Goal: Task Accomplishment & Management: Use online tool/utility

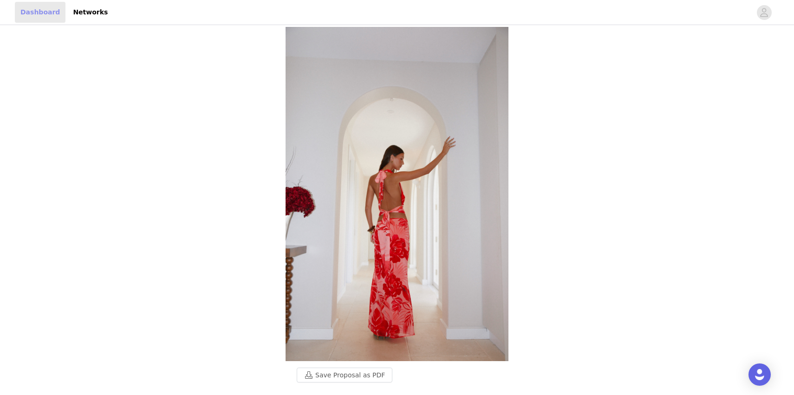
click at [22, 17] on link "Dashboard" at bounding box center [40, 12] width 51 height 21
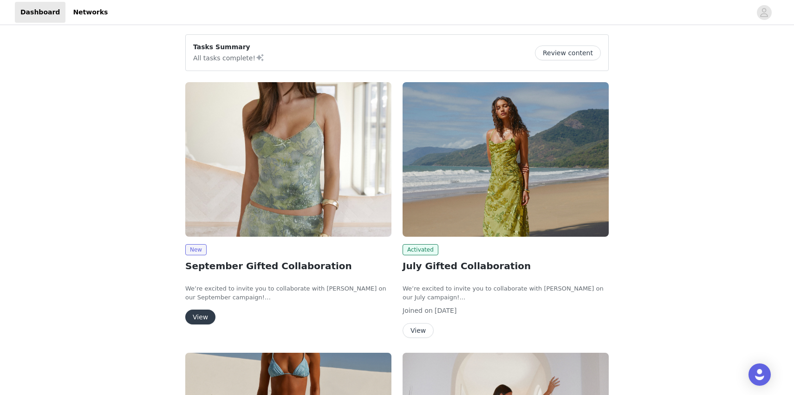
click at [198, 314] on button "View" at bounding box center [200, 317] width 30 height 15
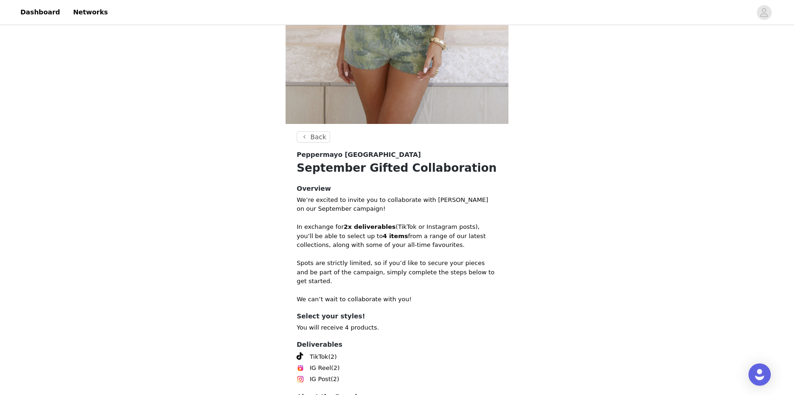
scroll to position [309, 0]
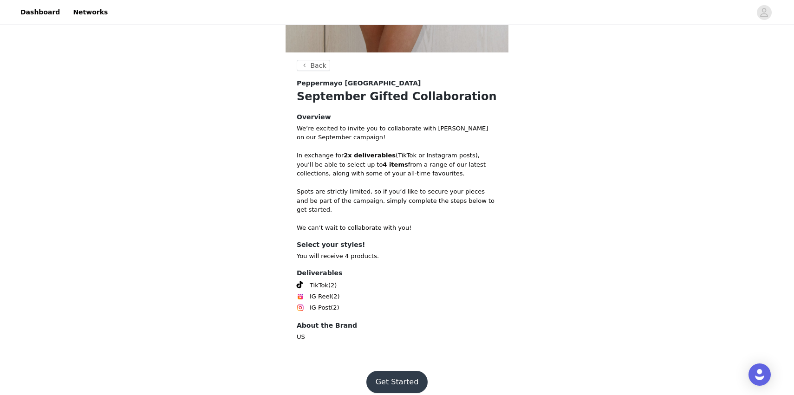
click at [395, 371] on button "Get Started" at bounding box center [397, 382] width 62 height 22
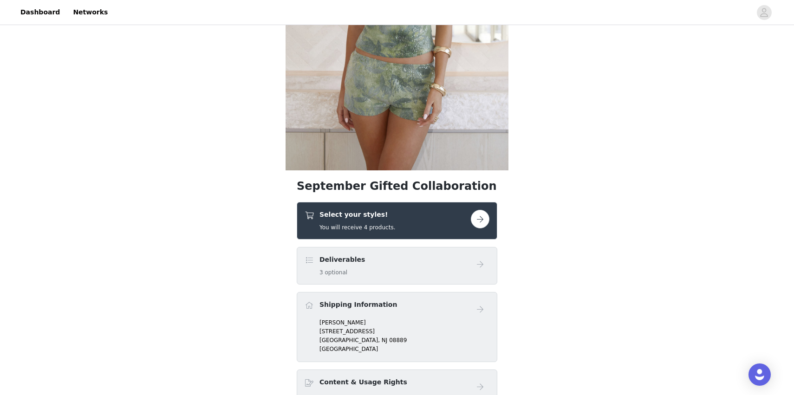
scroll to position [282, 0]
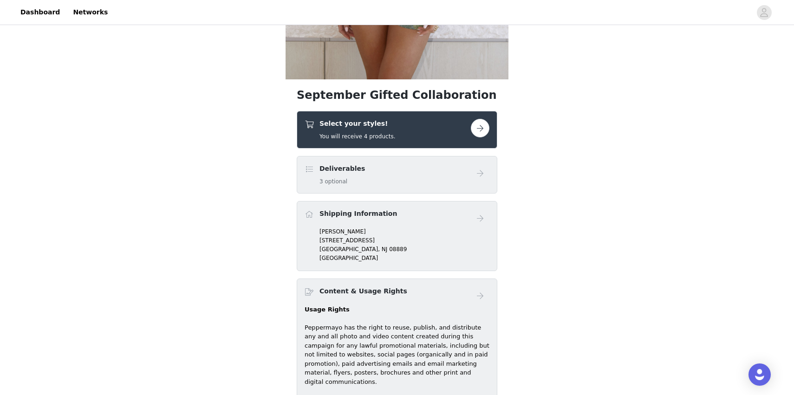
click at [380, 182] on div "Deliverables 3 optional" at bounding box center [388, 175] width 166 height 22
click at [480, 129] on button "button" at bounding box center [480, 128] width 19 height 19
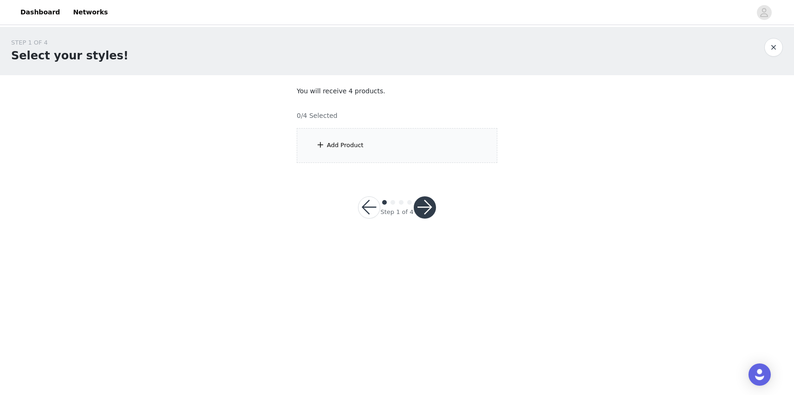
click at [344, 152] on div "Add Product" at bounding box center [397, 145] width 201 height 35
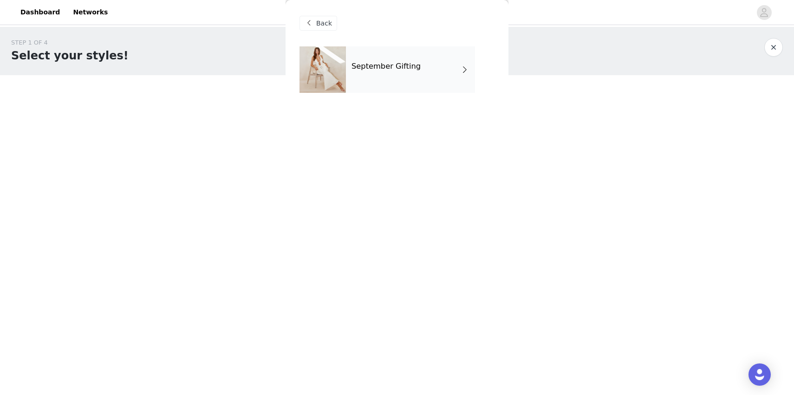
click at [369, 105] on div "September Gifting" at bounding box center [397, 76] width 195 height 60
click at [380, 81] on div "September Gifting" at bounding box center [410, 69] width 129 height 46
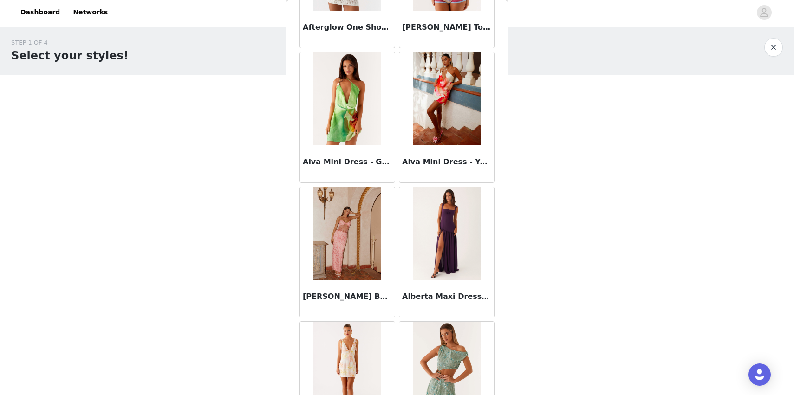
scroll to position [1026, 0]
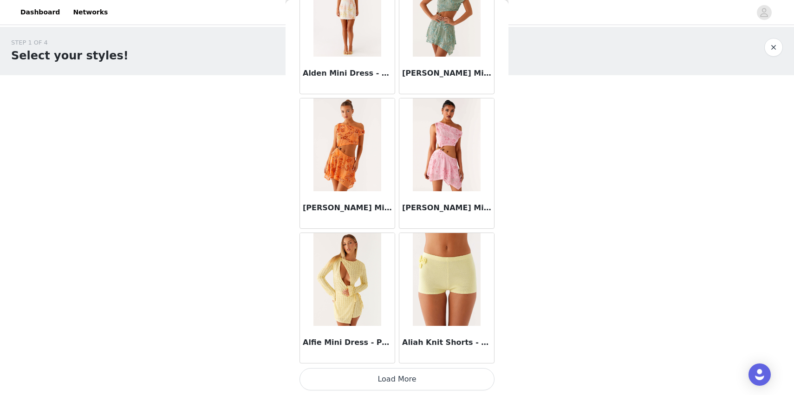
click at [368, 379] on button "Load More" at bounding box center [397, 379] width 195 height 22
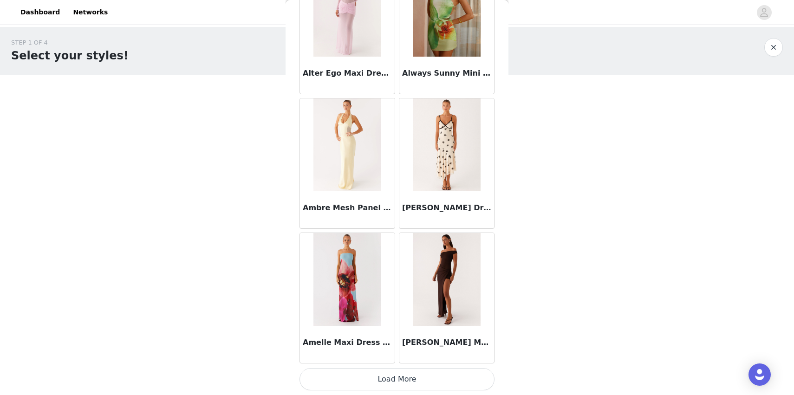
click at [372, 384] on button "Load More" at bounding box center [397, 379] width 195 height 22
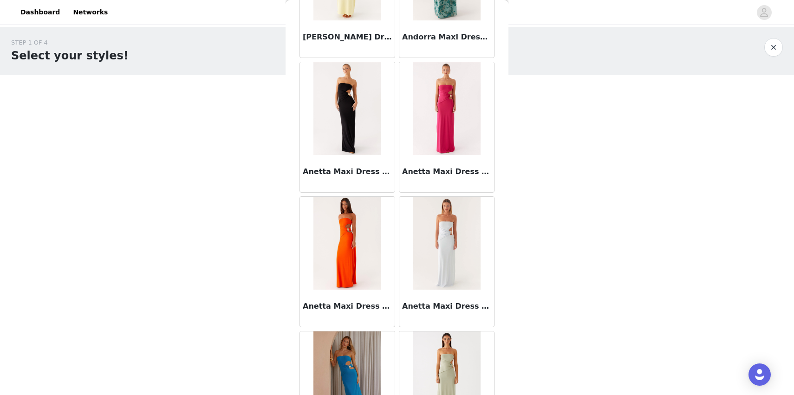
scroll to position [3720, 0]
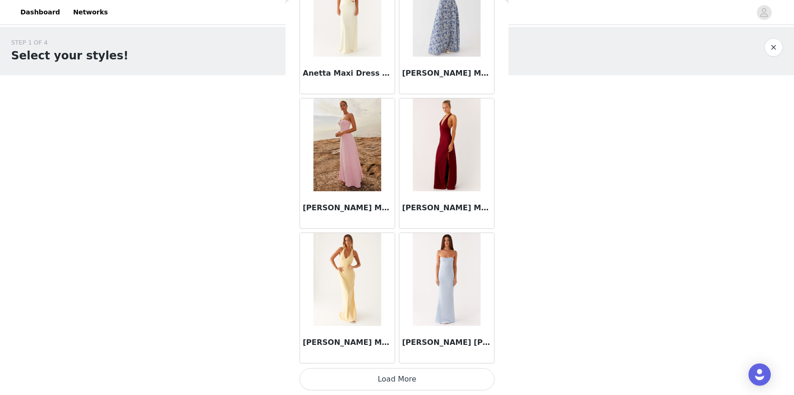
click at [389, 381] on button "Load More" at bounding box center [397, 379] width 195 height 22
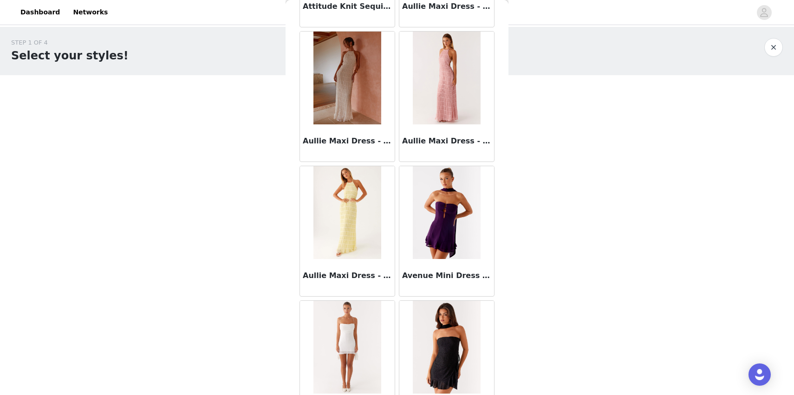
scroll to position [5067, 0]
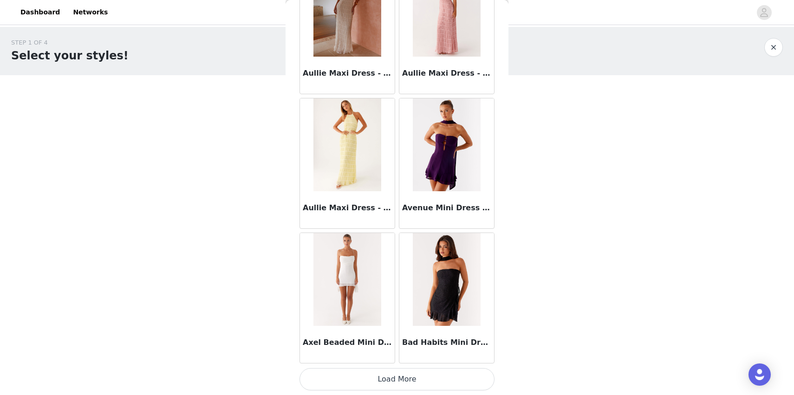
click at [389, 381] on button "Load More" at bounding box center [397, 379] width 195 height 22
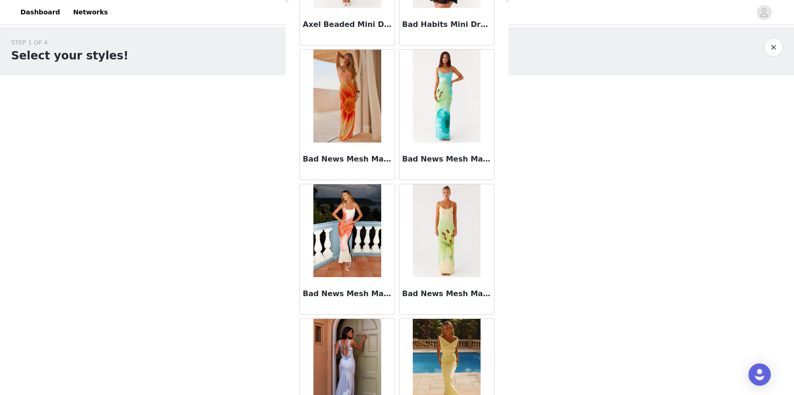
scroll to position [6414, 0]
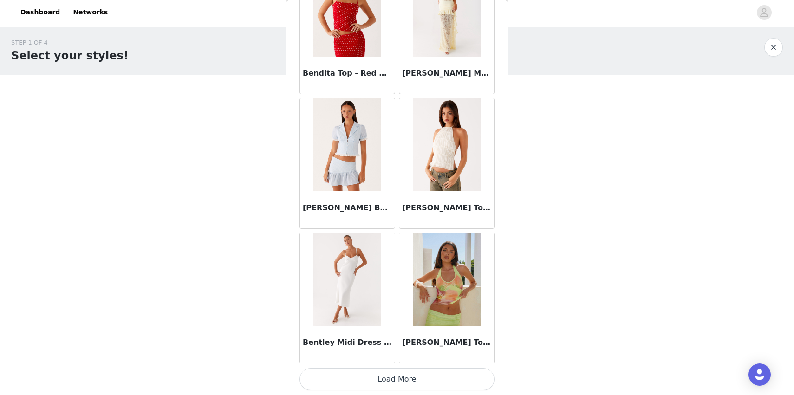
click at [386, 372] on button "Load More" at bounding box center [397, 379] width 195 height 22
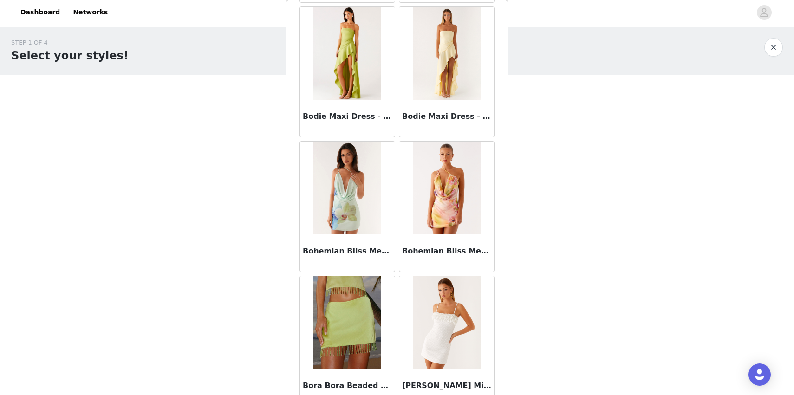
scroll to position [7761, 0]
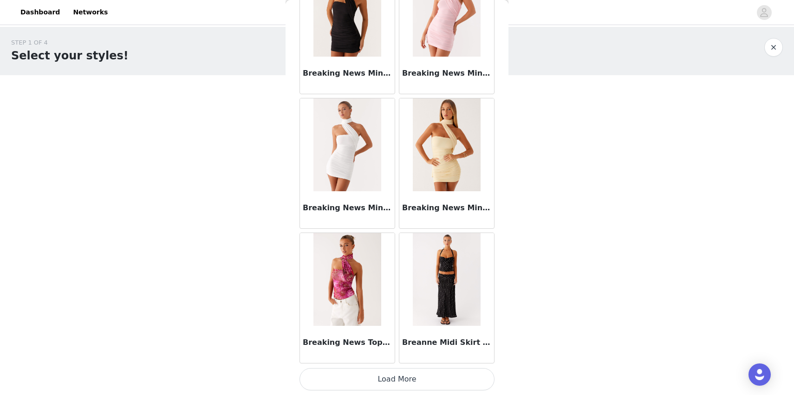
click at [392, 377] on button "Load More" at bounding box center [397, 379] width 195 height 22
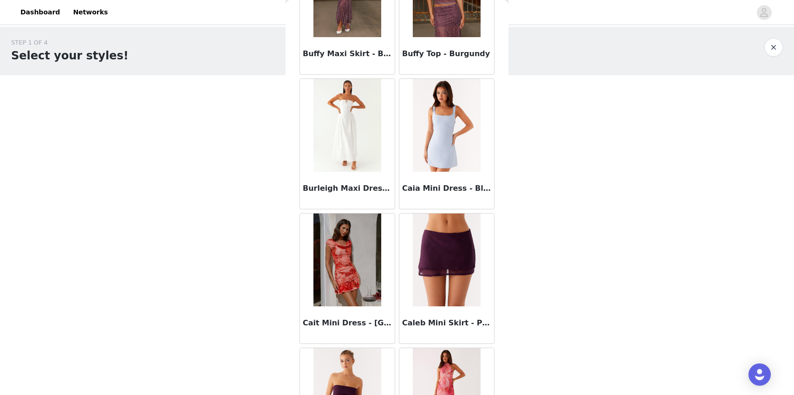
scroll to position [9108, 0]
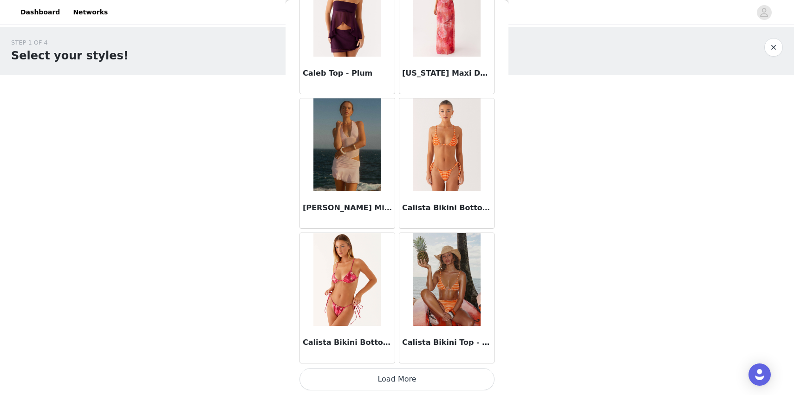
click at [398, 379] on button "Load More" at bounding box center [397, 379] width 195 height 22
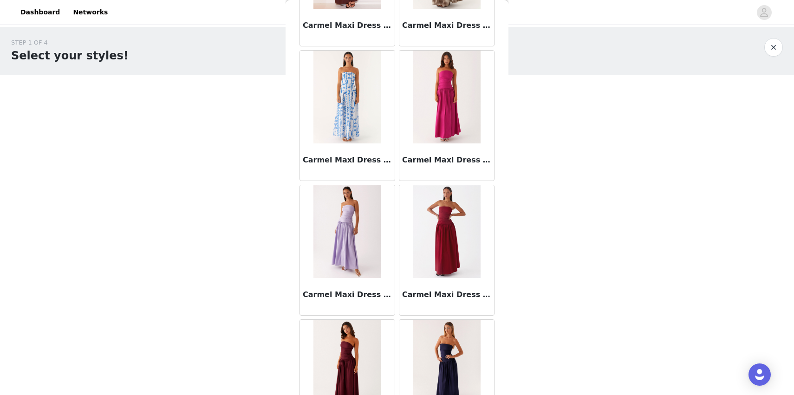
scroll to position [10455, 0]
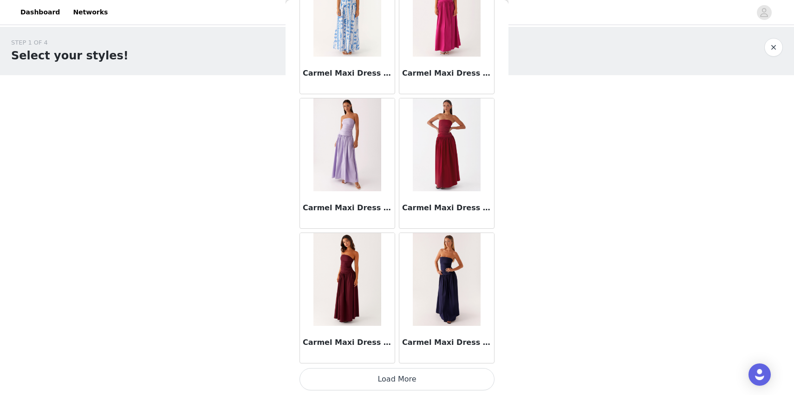
click at [383, 383] on button "Load More" at bounding box center [397, 379] width 195 height 22
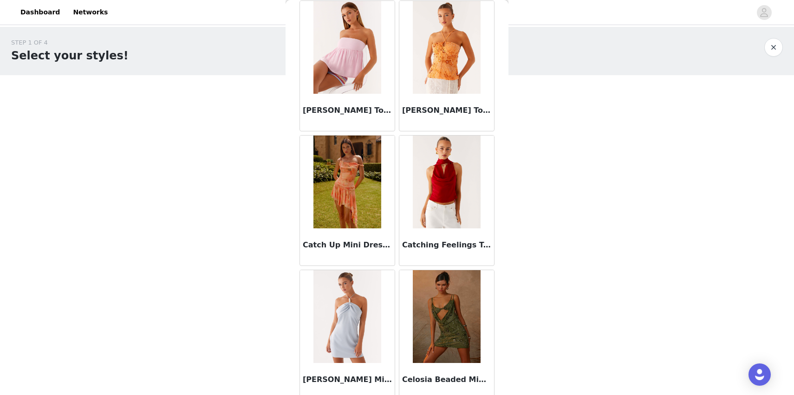
scroll to position [11802, 0]
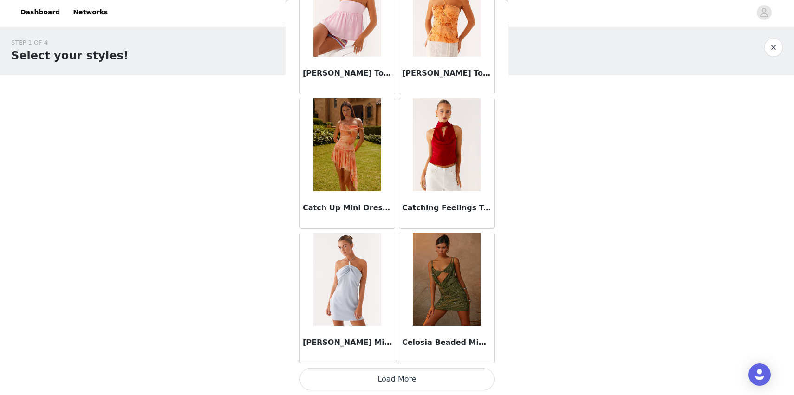
click at [386, 375] on button "Load More" at bounding box center [397, 379] width 195 height 22
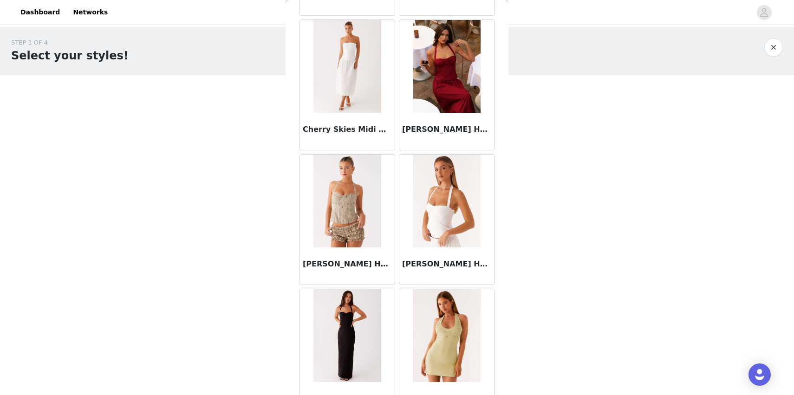
scroll to position [13149, 0]
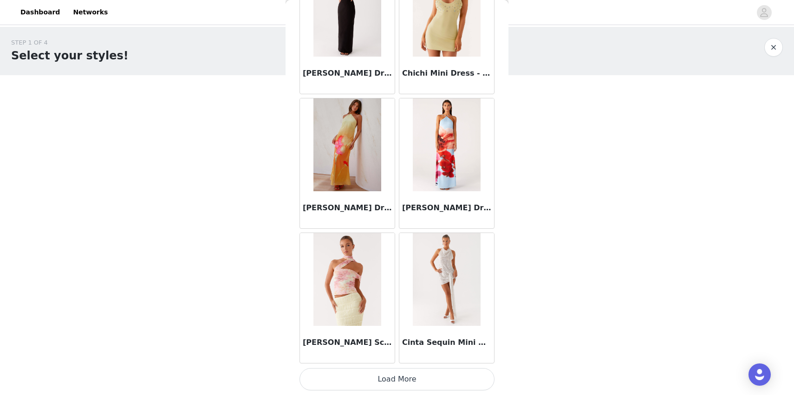
click at [392, 383] on button "Load More" at bounding box center [397, 379] width 195 height 22
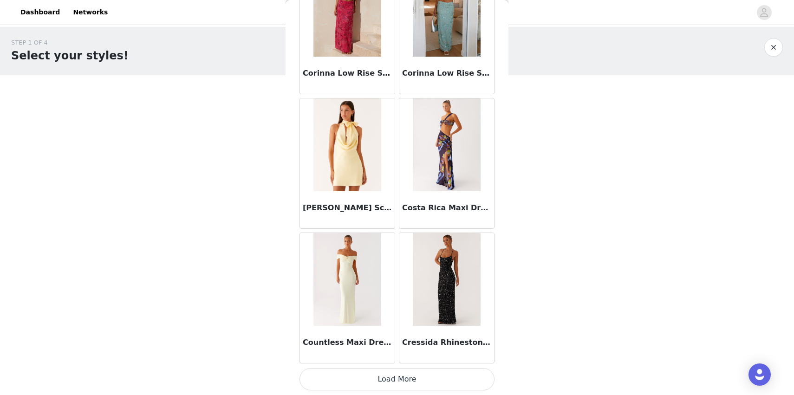
click at [389, 383] on button "Load More" at bounding box center [397, 379] width 195 height 22
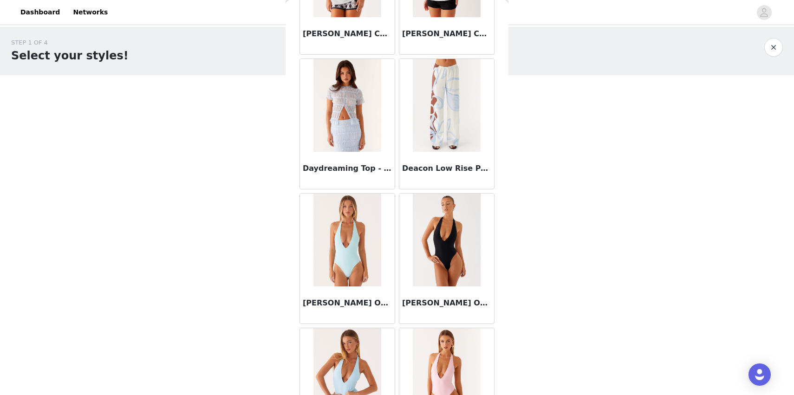
scroll to position [15843, 0]
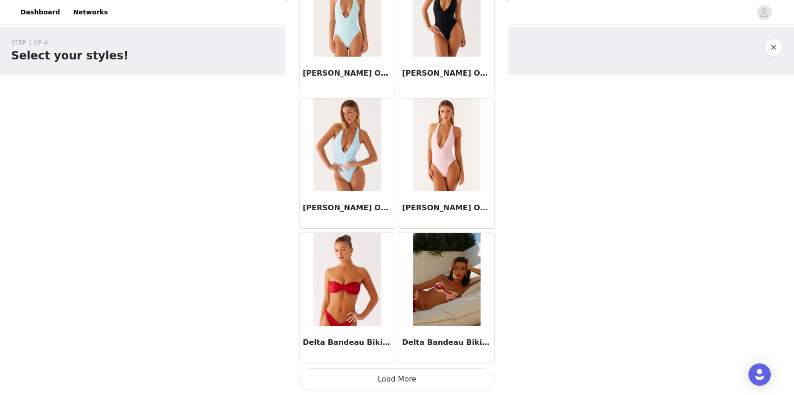
click at [387, 370] on button "Load More" at bounding box center [397, 379] width 195 height 22
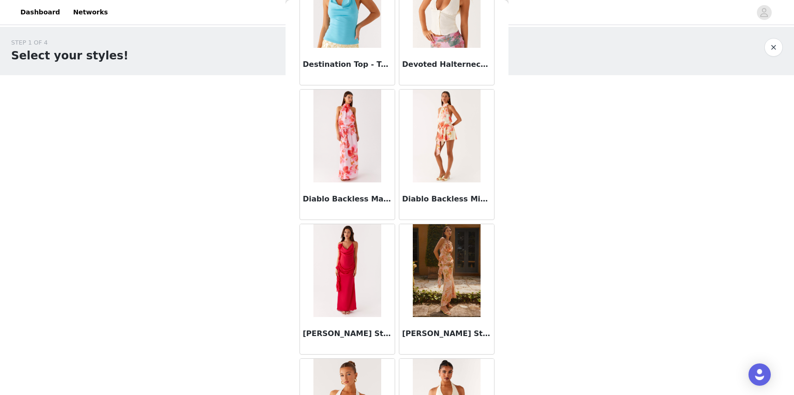
scroll to position [17190, 0]
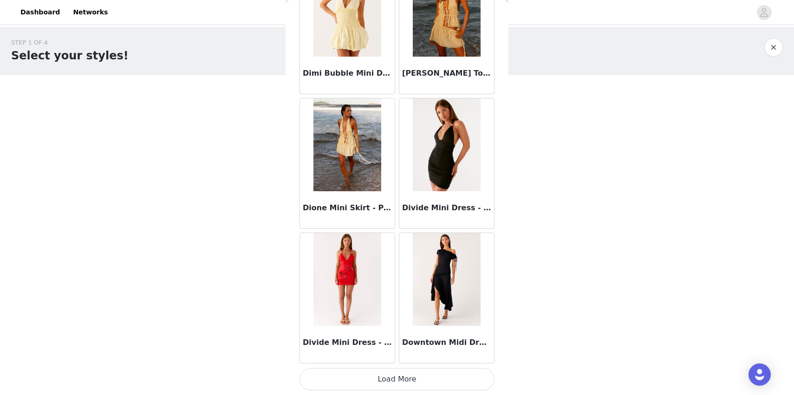
click at [399, 373] on button "Load More" at bounding box center [397, 379] width 195 height 22
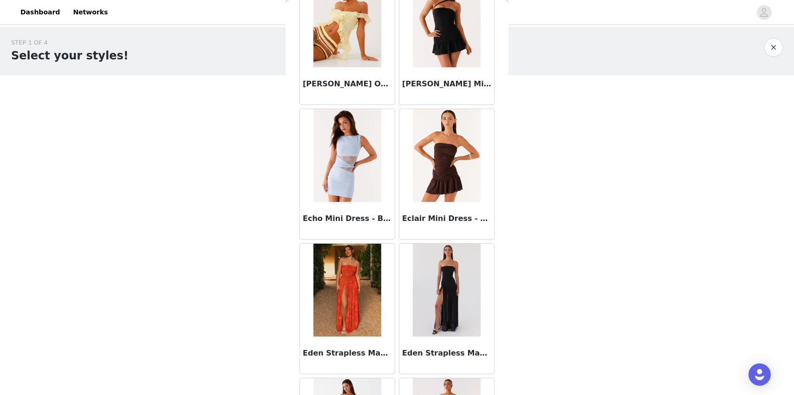
scroll to position [18537, 0]
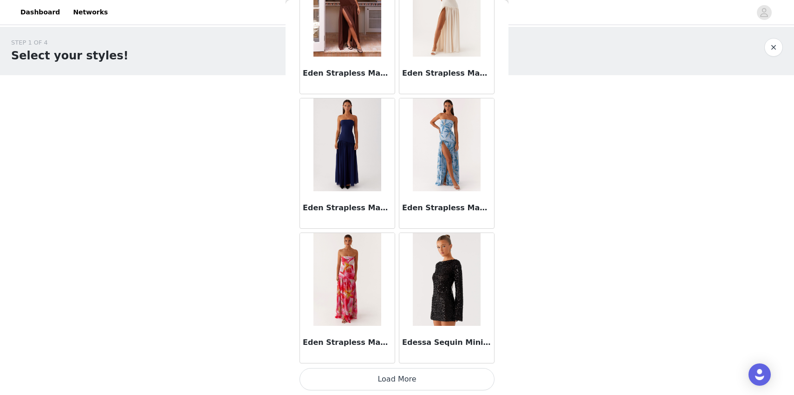
click at [393, 373] on button "Load More" at bounding box center [397, 379] width 195 height 22
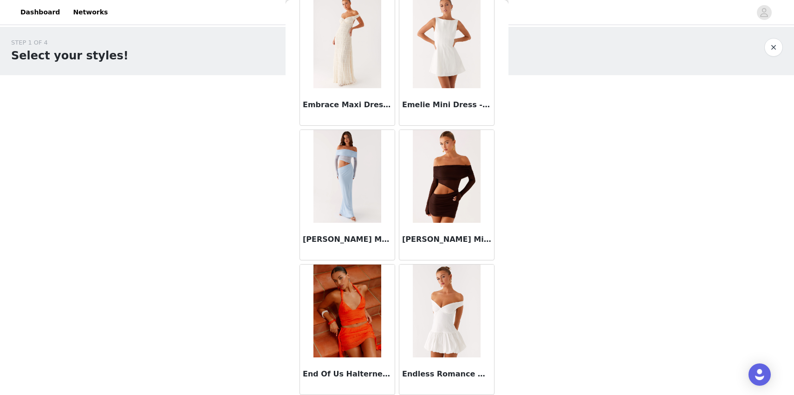
scroll to position [19884, 0]
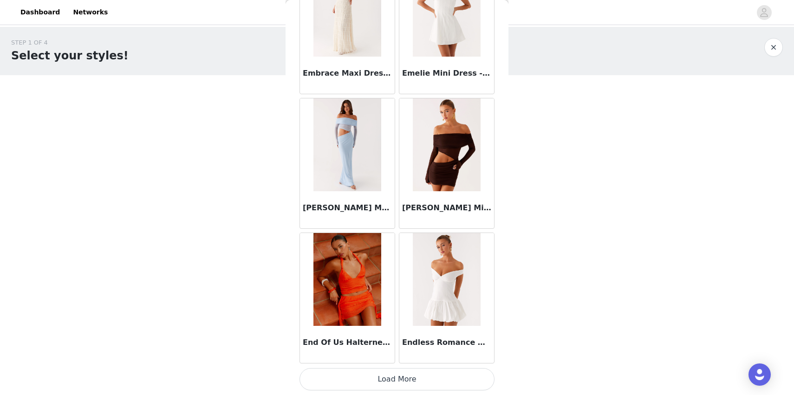
click at [398, 379] on button "Load More" at bounding box center [397, 379] width 195 height 22
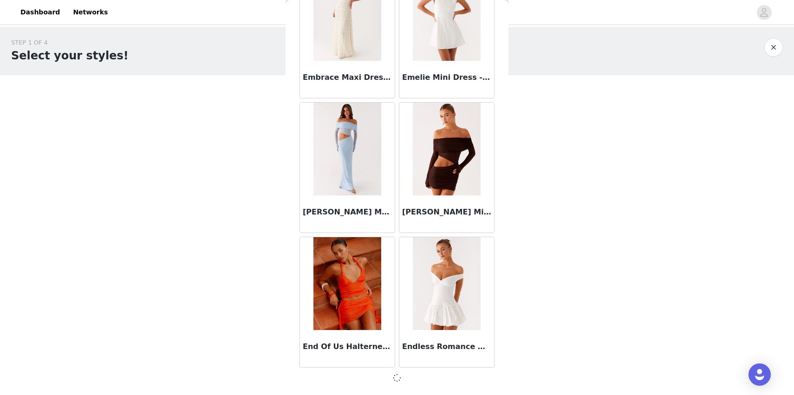
scroll to position [19880, 0]
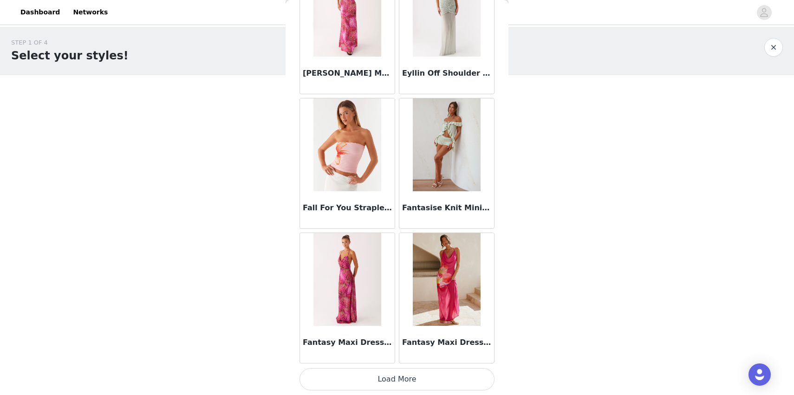
click at [390, 377] on button "Load More" at bounding box center [397, 379] width 195 height 22
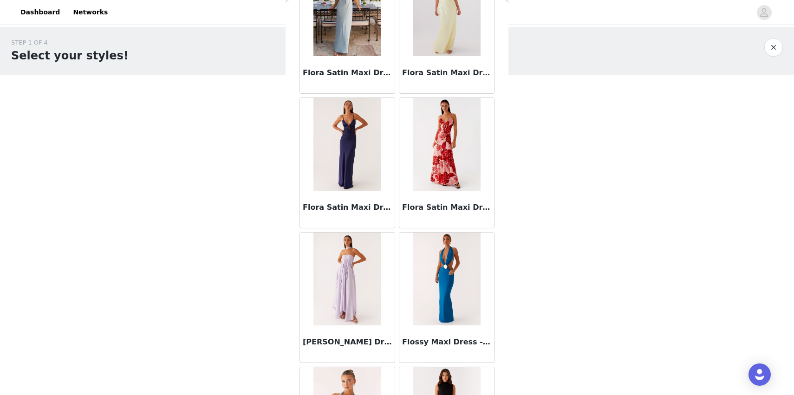
scroll to position [22570, 0]
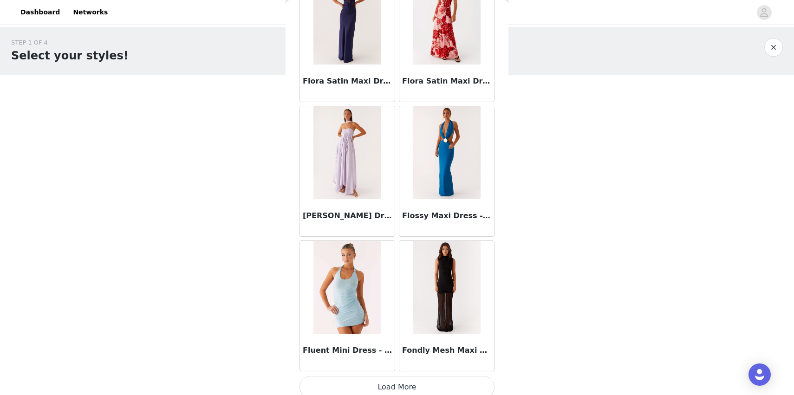
click at [390, 377] on button "Load More" at bounding box center [397, 387] width 195 height 22
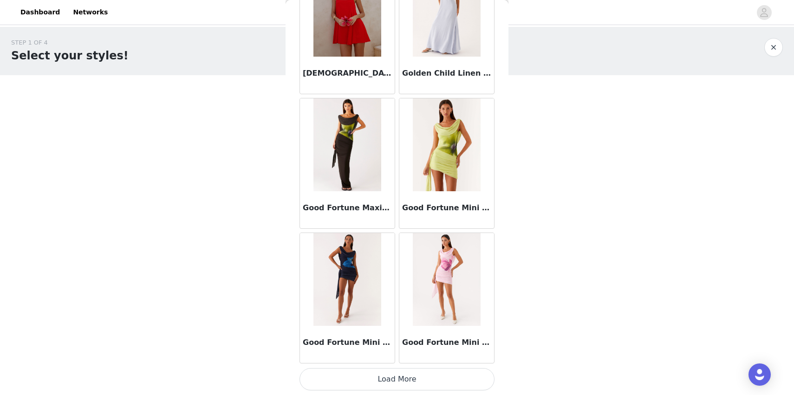
click at [398, 384] on button "Load More" at bounding box center [397, 379] width 195 height 22
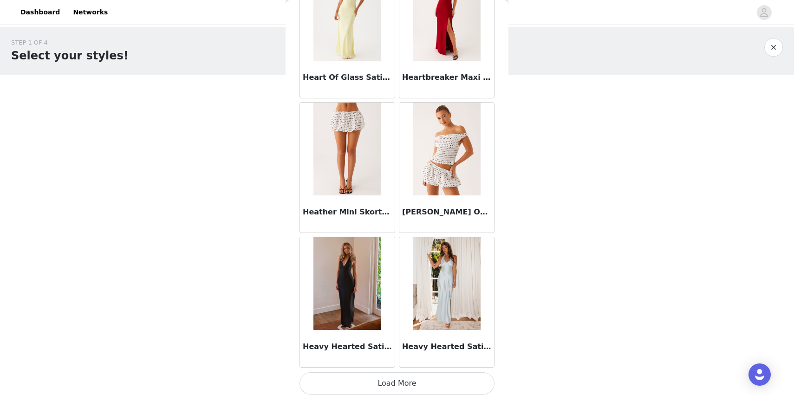
scroll to position [25272, 0]
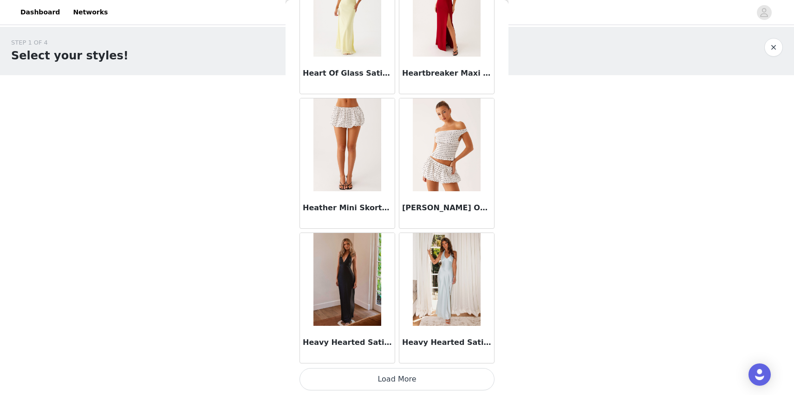
click at [394, 376] on button "Load More" at bounding box center [397, 379] width 195 height 22
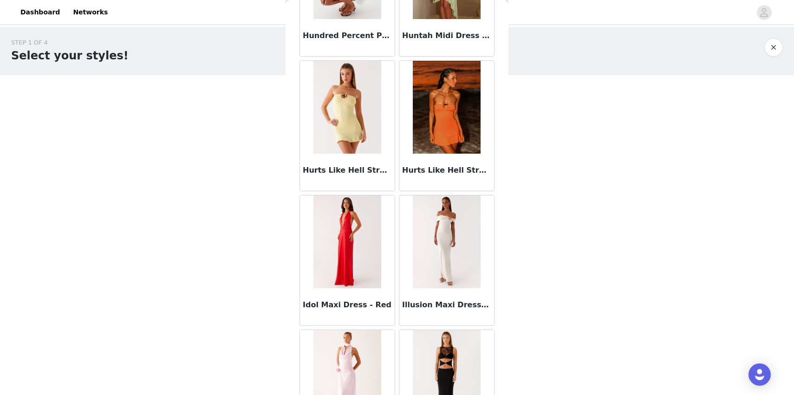
scroll to position [26619, 0]
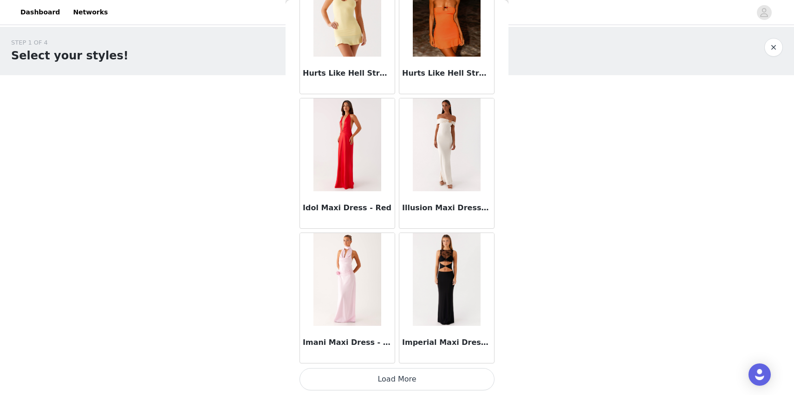
click at [393, 381] on button "Load More" at bounding box center [397, 379] width 195 height 22
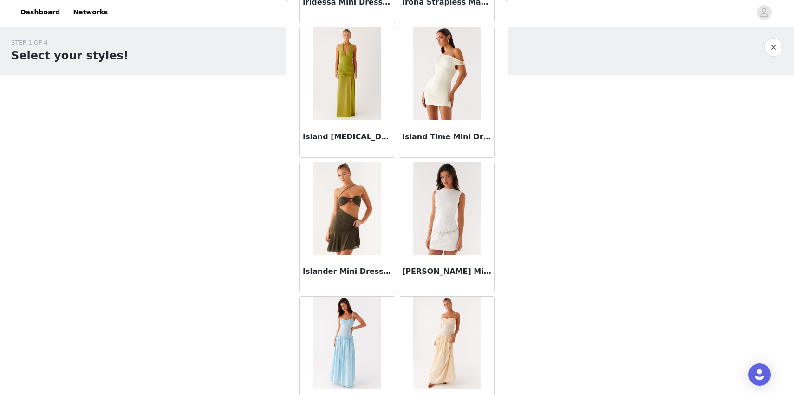
scroll to position [27966, 0]
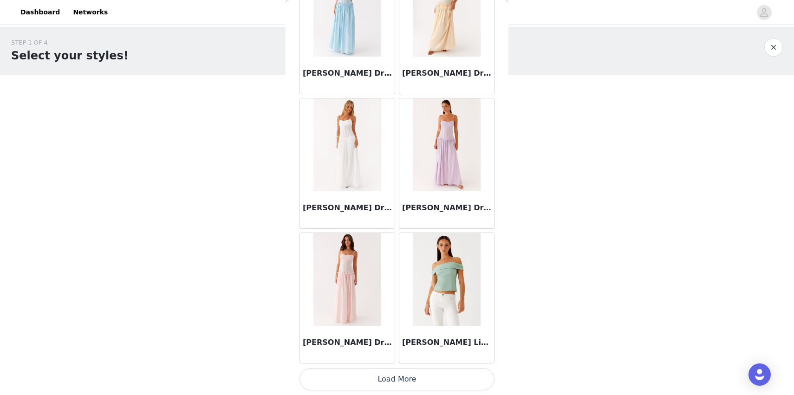
click at [384, 376] on button "Load More" at bounding box center [397, 379] width 195 height 22
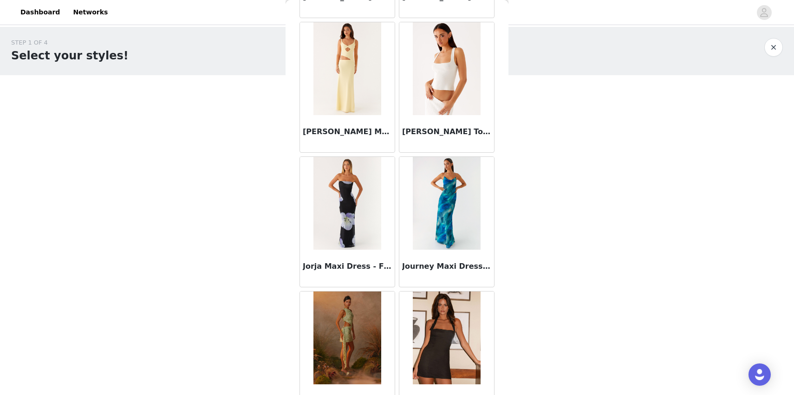
scroll to position [29313, 0]
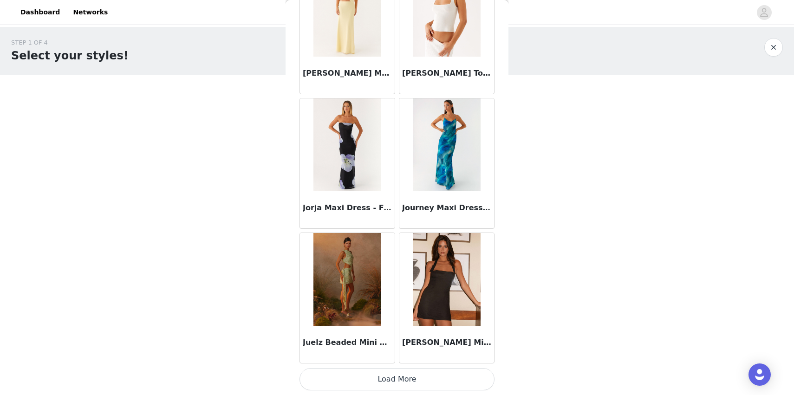
click at [374, 374] on button "Load More" at bounding box center [397, 379] width 195 height 22
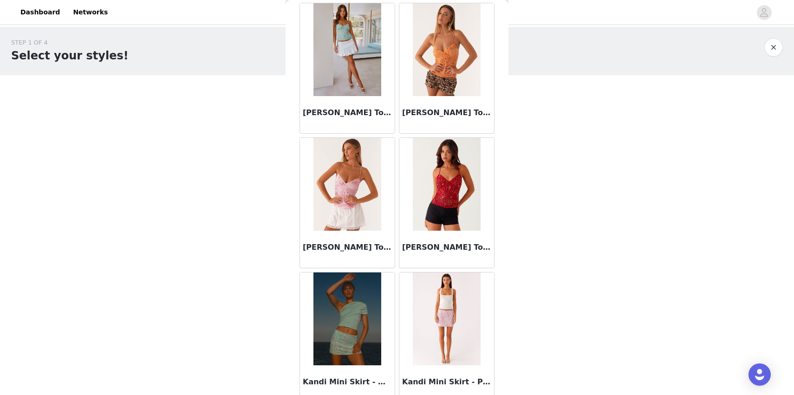
scroll to position [30660, 0]
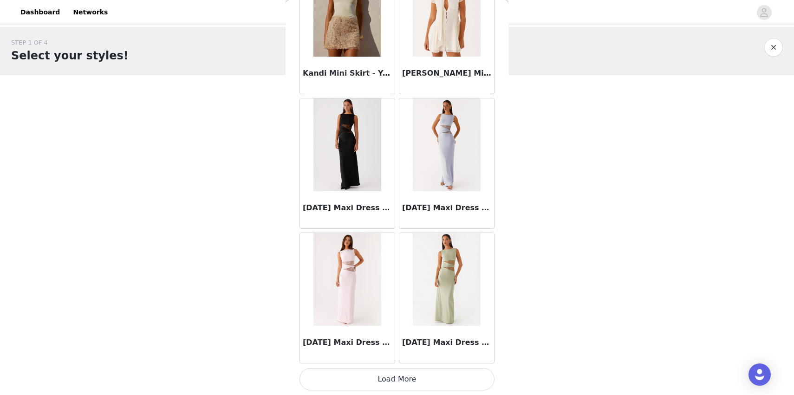
click at [396, 379] on button "Load More" at bounding box center [397, 379] width 195 height 22
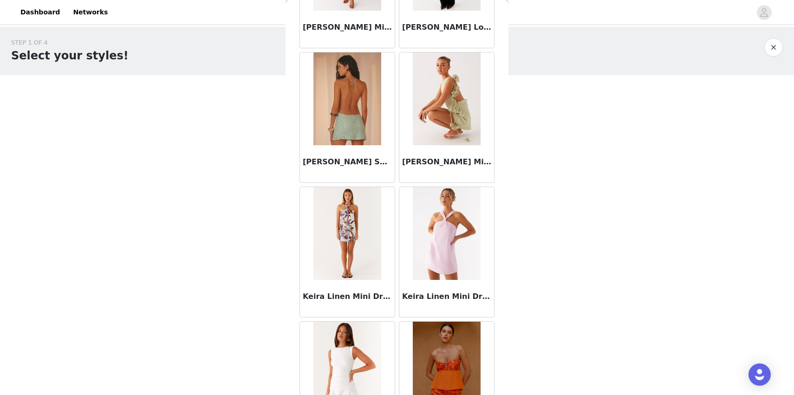
scroll to position [32007, 0]
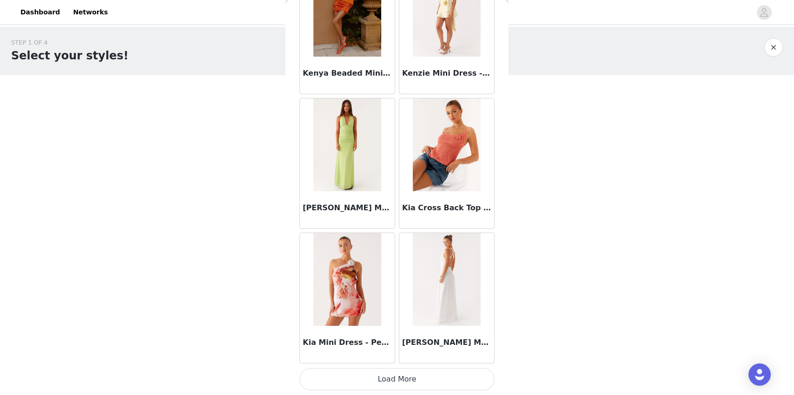
click at [393, 384] on button "Load More" at bounding box center [397, 379] width 195 height 22
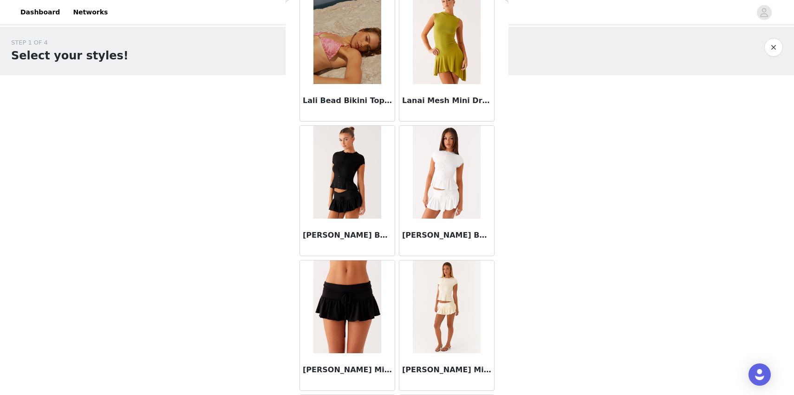
scroll to position [33354, 0]
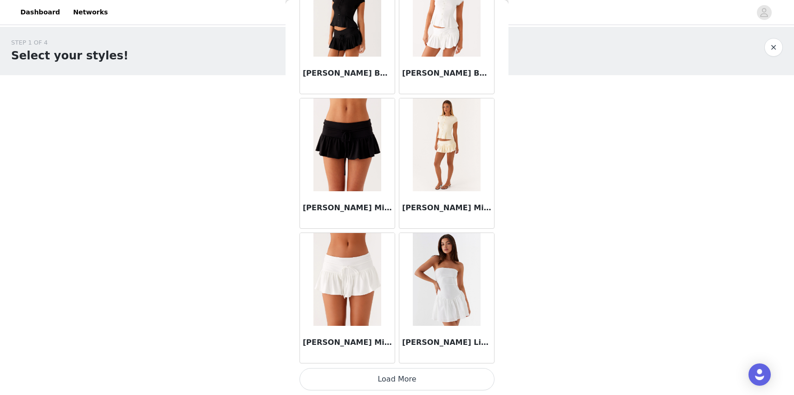
click at [379, 373] on button "Load More" at bounding box center [397, 379] width 195 height 22
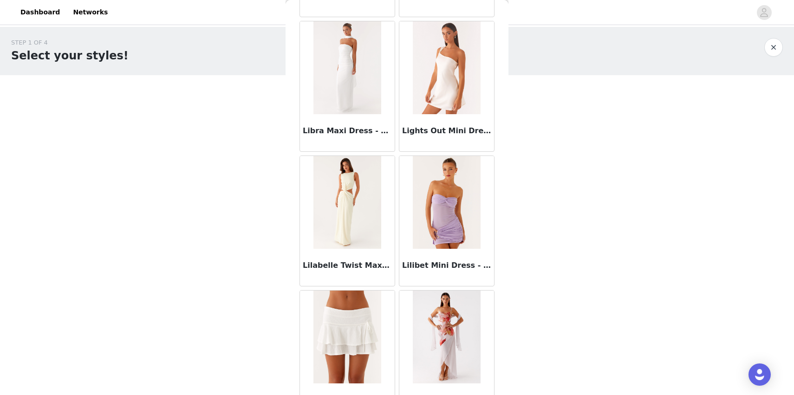
scroll to position [34701, 0]
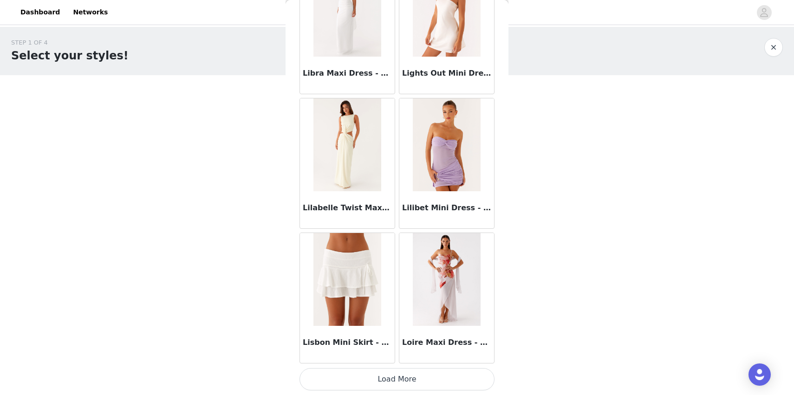
click at [379, 379] on button "Load More" at bounding box center [397, 379] width 195 height 22
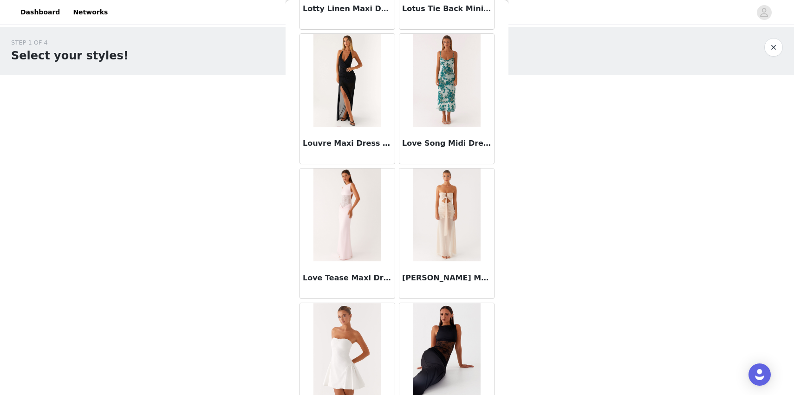
scroll to position [36048, 0]
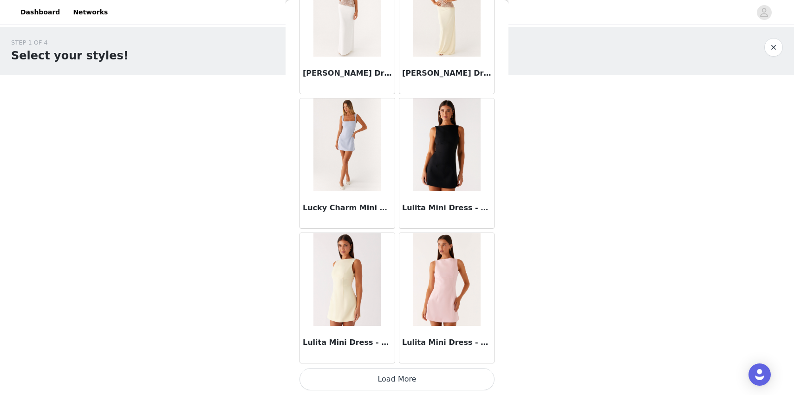
click at [393, 379] on button "Load More" at bounding box center [397, 379] width 195 height 22
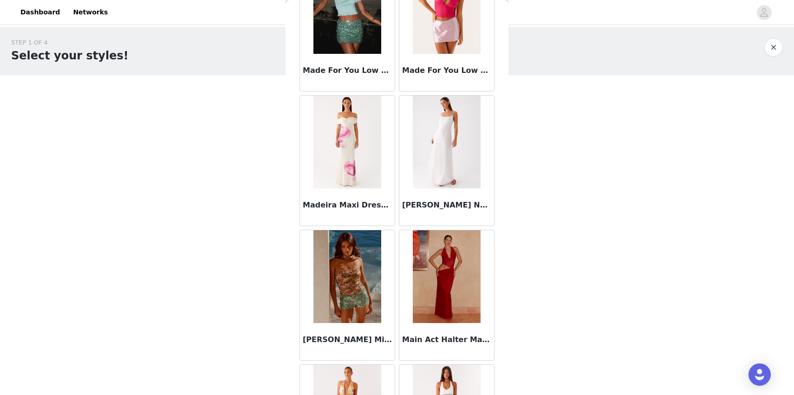
scroll to position [37395, 0]
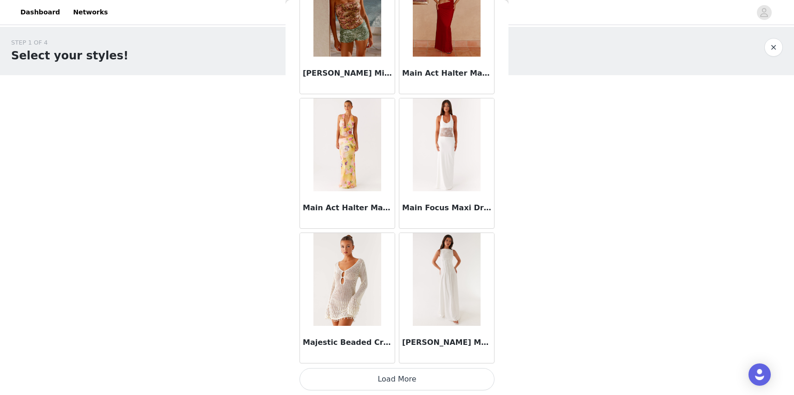
click at [378, 384] on button "Load More" at bounding box center [397, 379] width 195 height 22
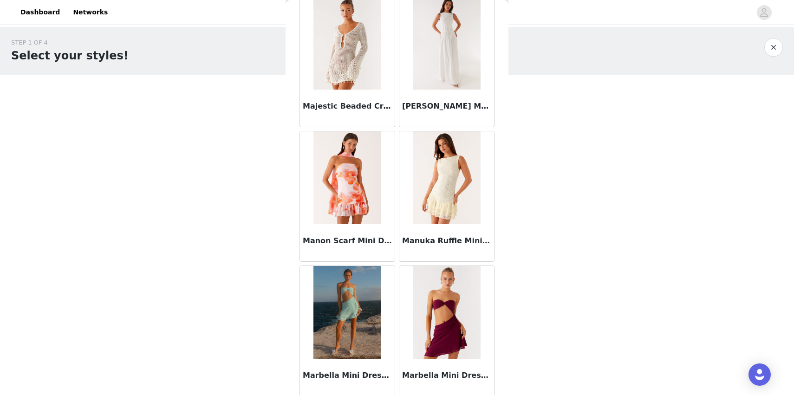
scroll to position [38742, 0]
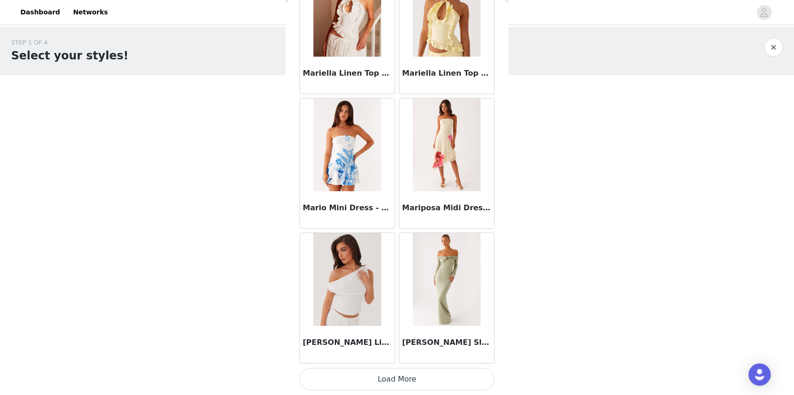
click at [379, 382] on button "Load More" at bounding box center [397, 379] width 195 height 22
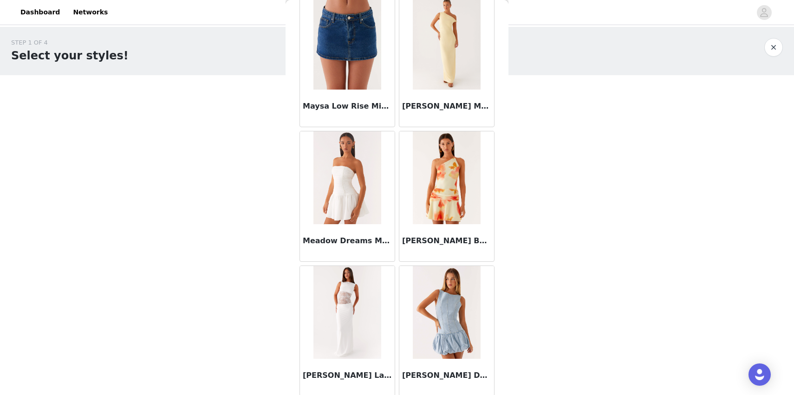
scroll to position [40089, 0]
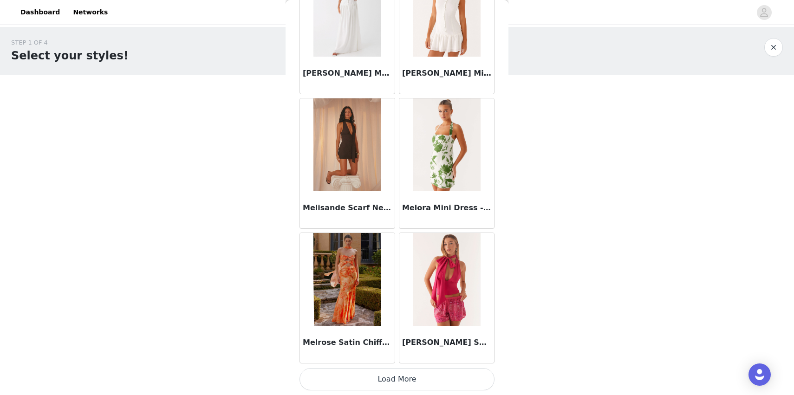
click at [381, 389] on button "Load More" at bounding box center [397, 379] width 195 height 22
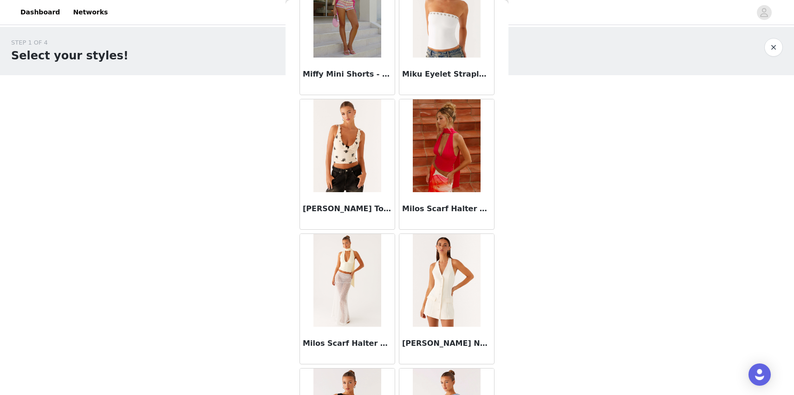
scroll to position [41436, 0]
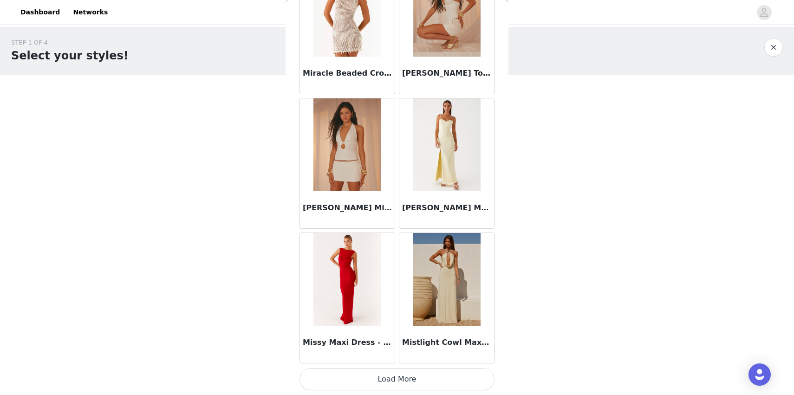
click at [386, 378] on button "Load More" at bounding box center [397, 379] width 195 height 22
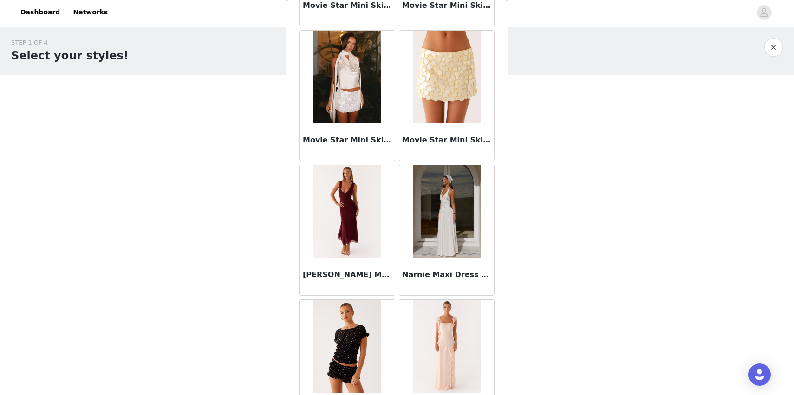
scroll to position [42783, 0]
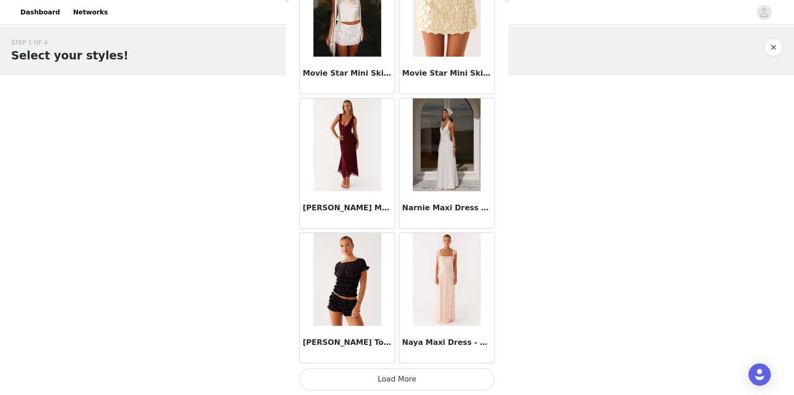
click at [389, 379] on button "Load More" at bounding box center [397, 379] width 195 height 22
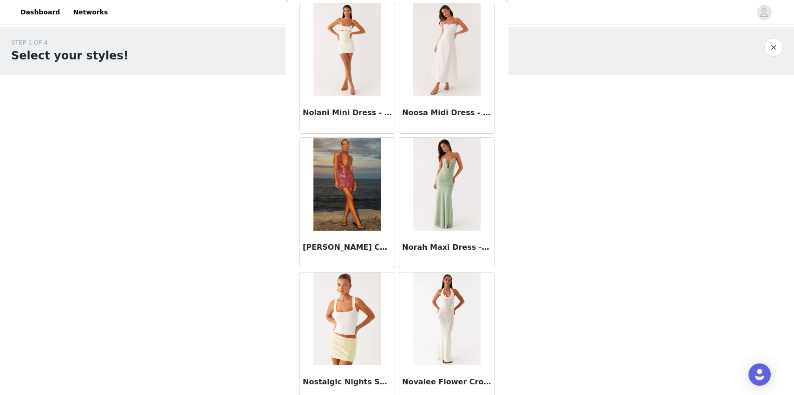
scroll to position [44130, 0]
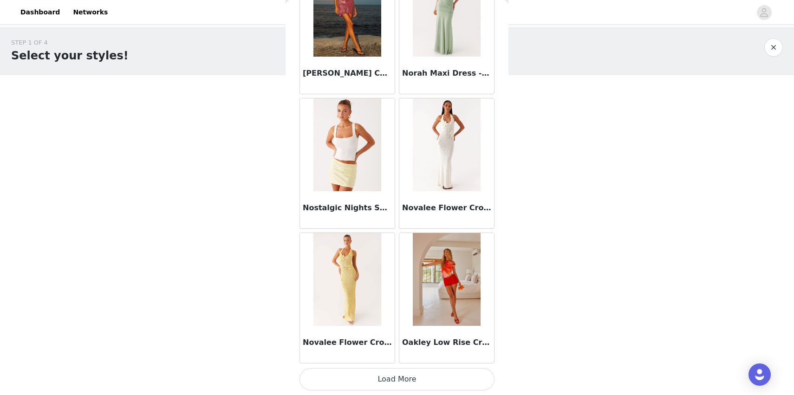
click at [378, 384] on button "Load More" at bounding box center [397, 379] width 195 height 22
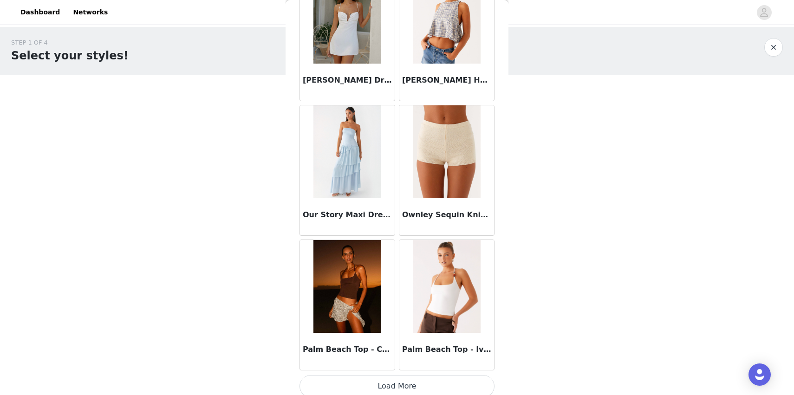
scroll to position [45477, 0]
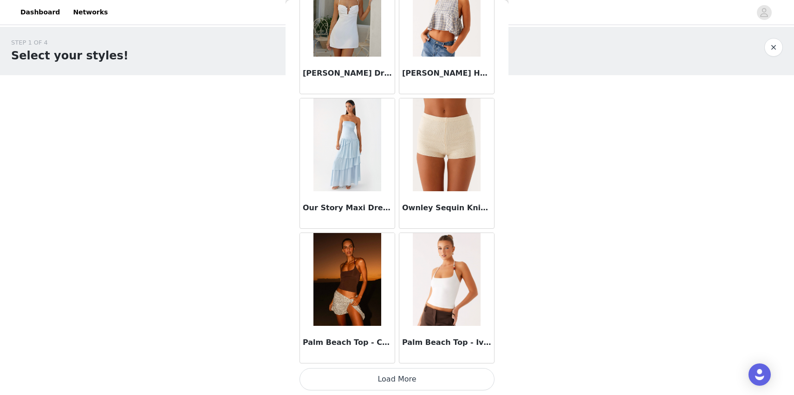
click at [375, 376] on button "Load More" at bounding box center [397, 379] width 195 height 22
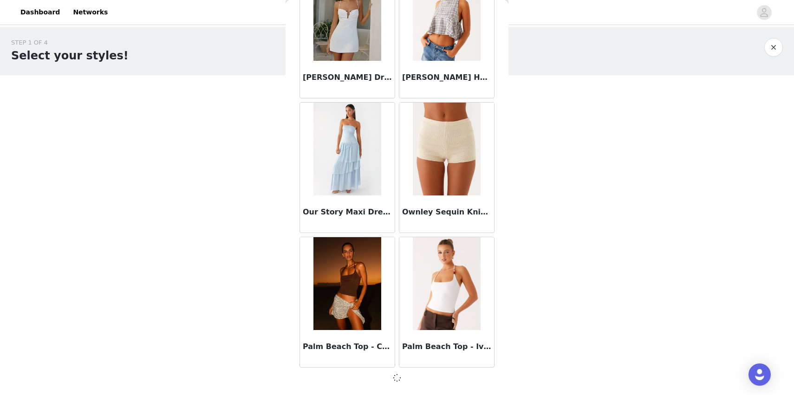
scroll to position [0, 0]
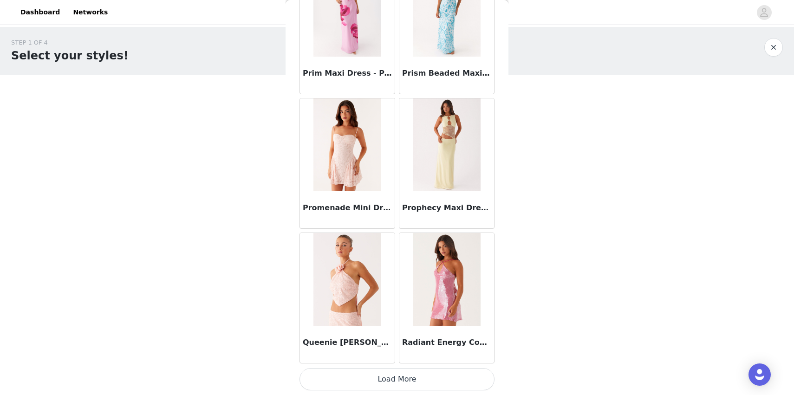
click at [379, 376] on button "Load More" at bounding box center [397, 379] width 195 height 22
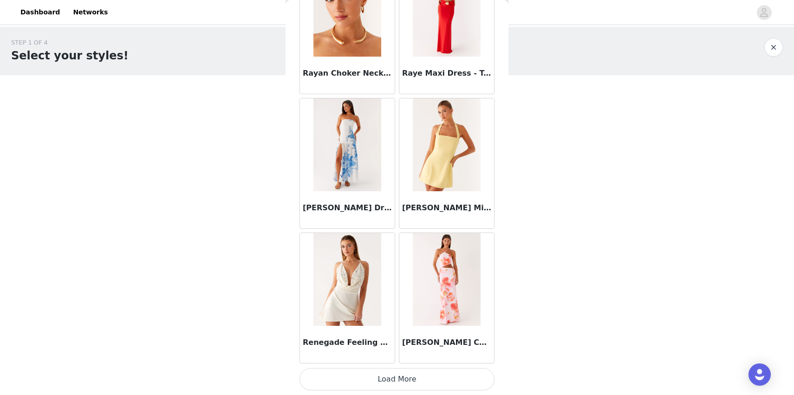
click at [393, 374] on button "Load More" at bounding box center [397, 379] width 195 height 22
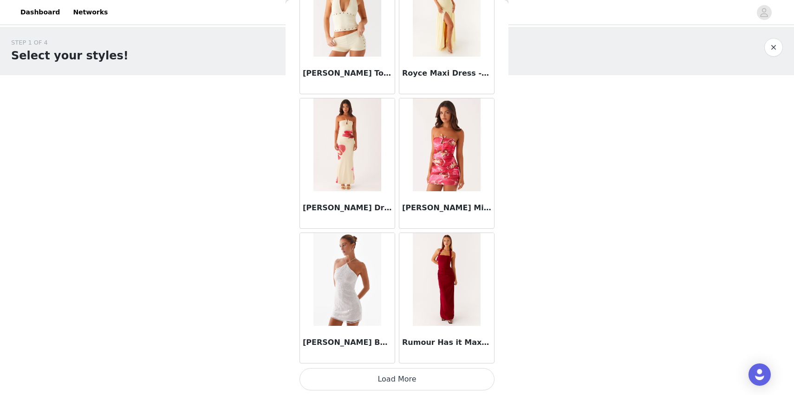
click at [397, 379] on button "Load More" at bounding box center [397, 379] width 195 height 22
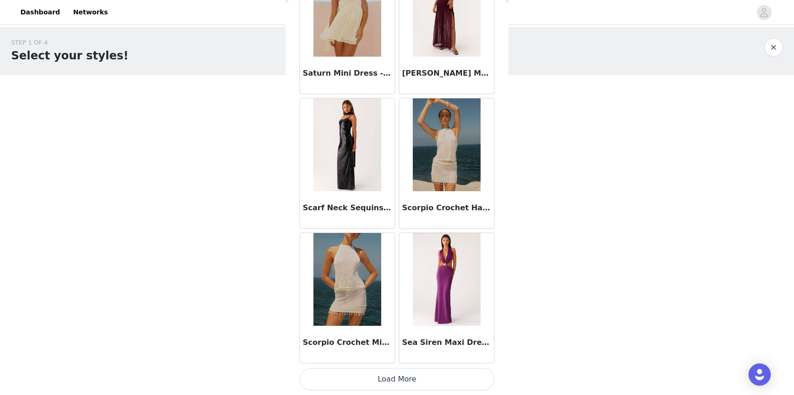
click at [386, 379] on button "Load More" at bounding box center [397, 379] width 195 height 22
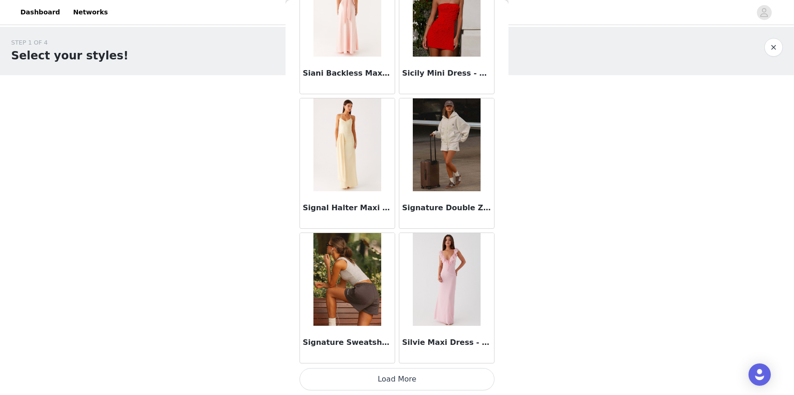
click at [381, 375] on button "Load More" at bounding box center [397, 379] width 195 height 22
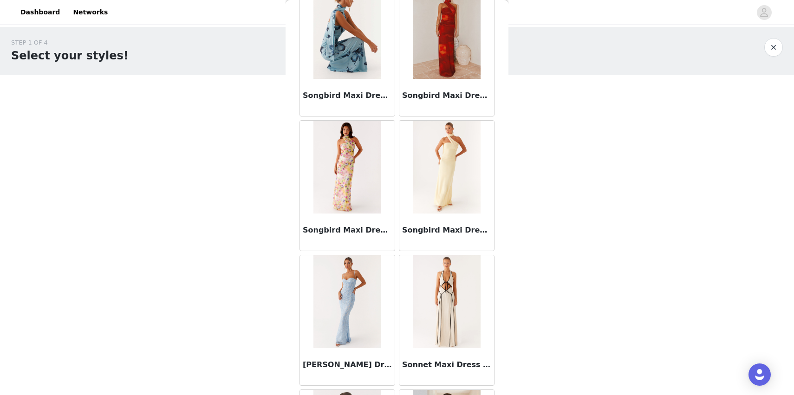
scroll to position [53559, 0]
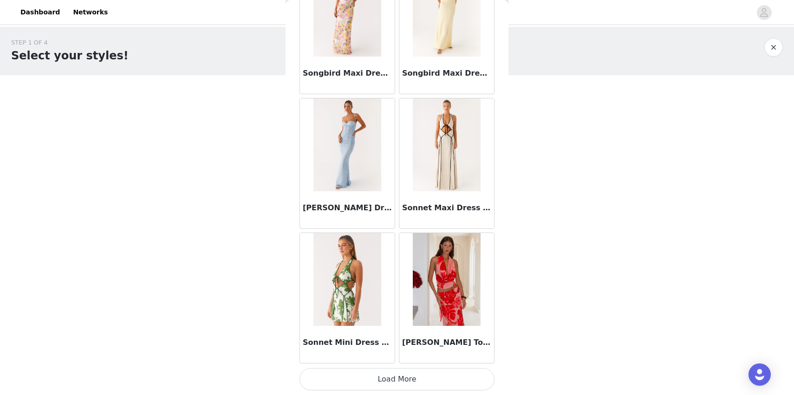
click at [390, 375] on button "Load More" at bounding box center [397, 379] width 195 height 22
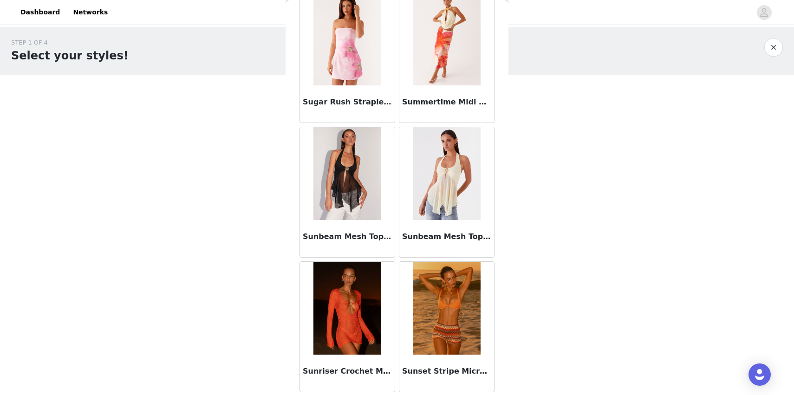
scroll to position [54906, 0]
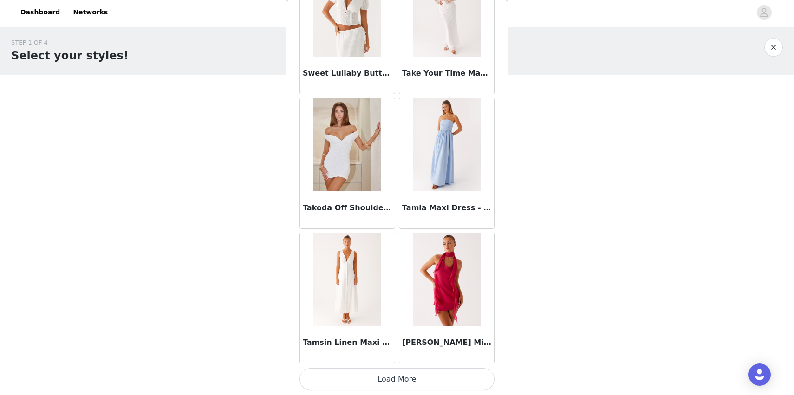
click at [393, 372] on button "Load More" at bounding box center [397, 379] width 195 height 22
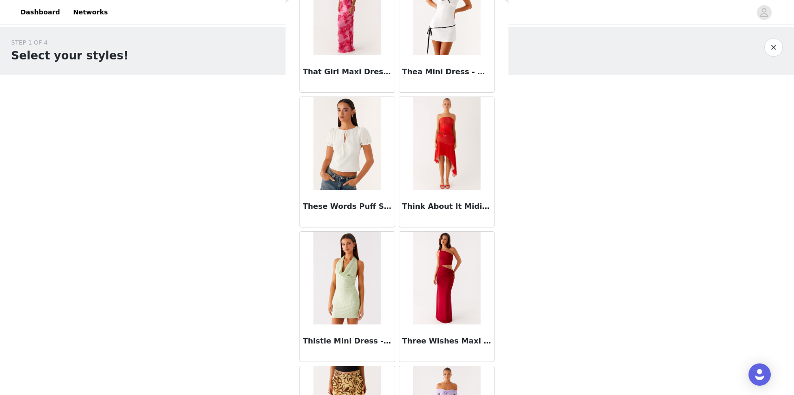
scroll to position [56253, 0]
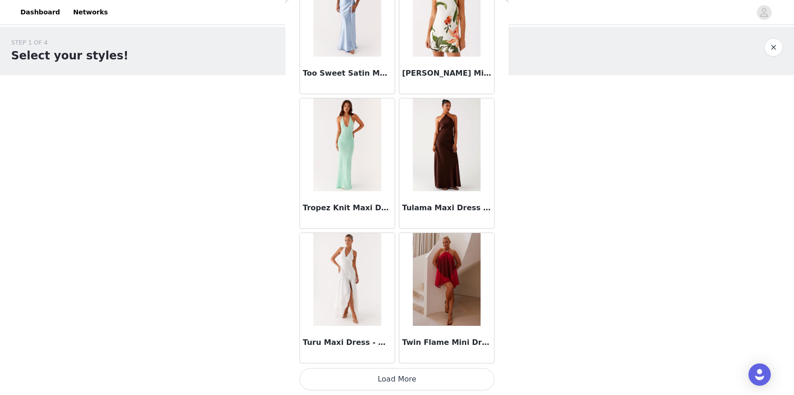
click at [387, 371] on button "Load More" at bounding box center [397, 379] width 195 height 22
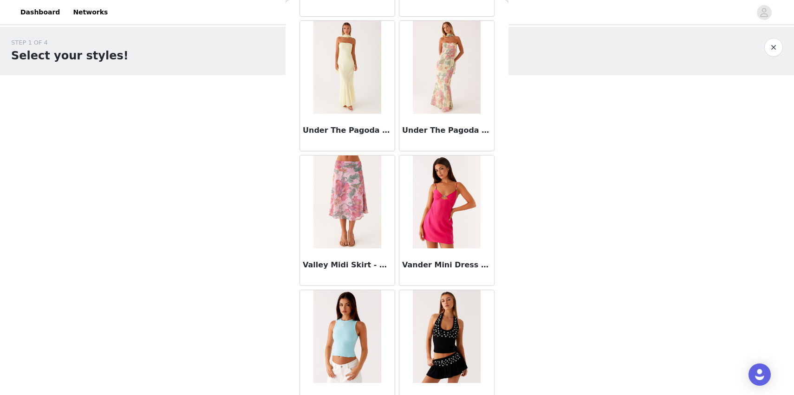
scroll to position [57600, 0]
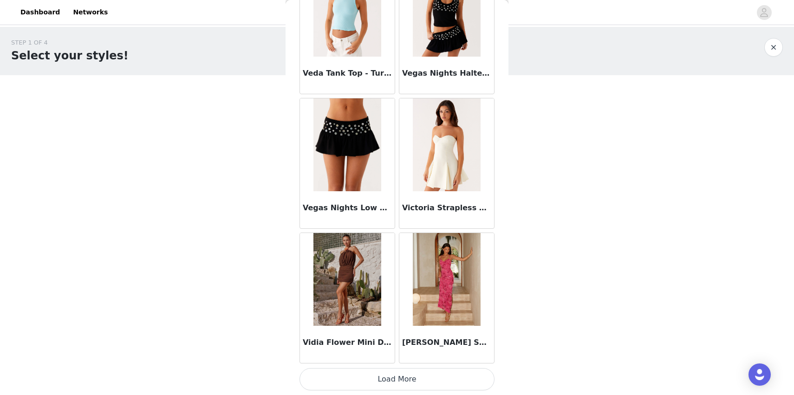
click at [380, 378] on button "Load More" at bounding box center [397, 379] width 195 height 22
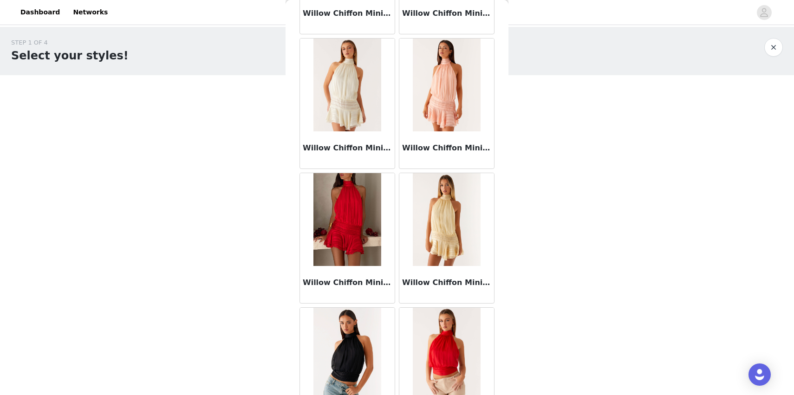
scroll to position [58947, 0]
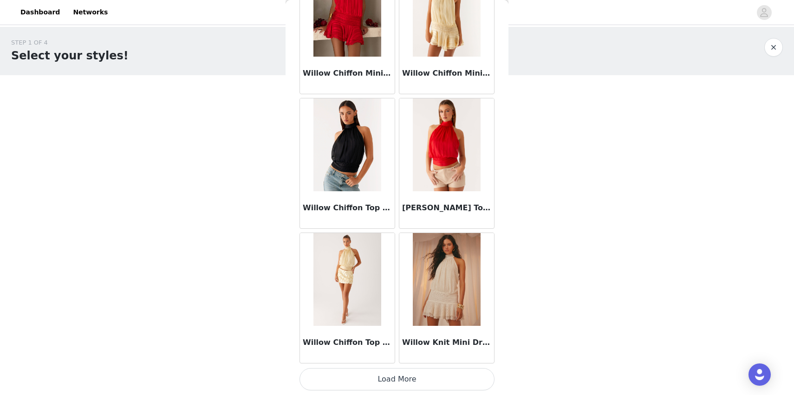
click at [387, 383] on button "Load More" at bounding box center [397, 379] width 195 height 22
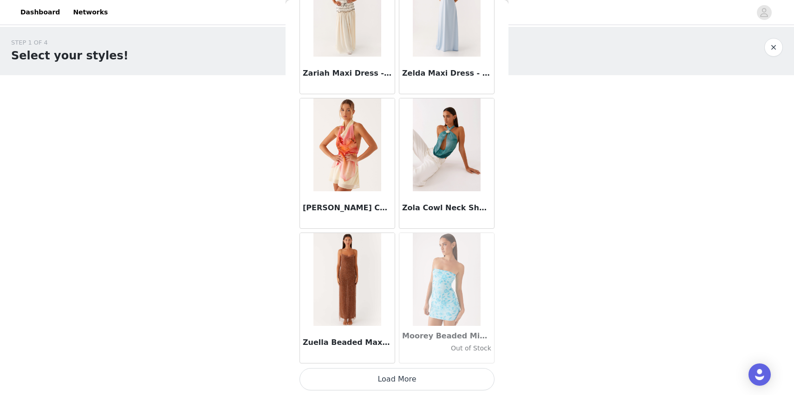
click at [388, 376] on button "Load More" at bounding box center [397, 379] width 195 height 22
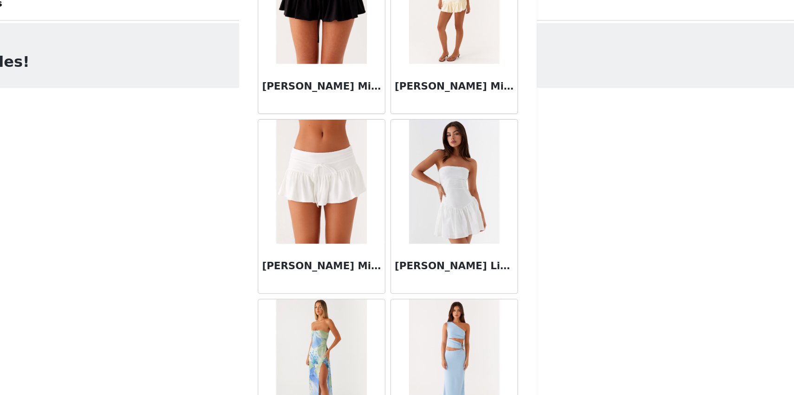
scroll to position [33328, 0]
